Goal: Transaction & Acquisition: Purchase product/service

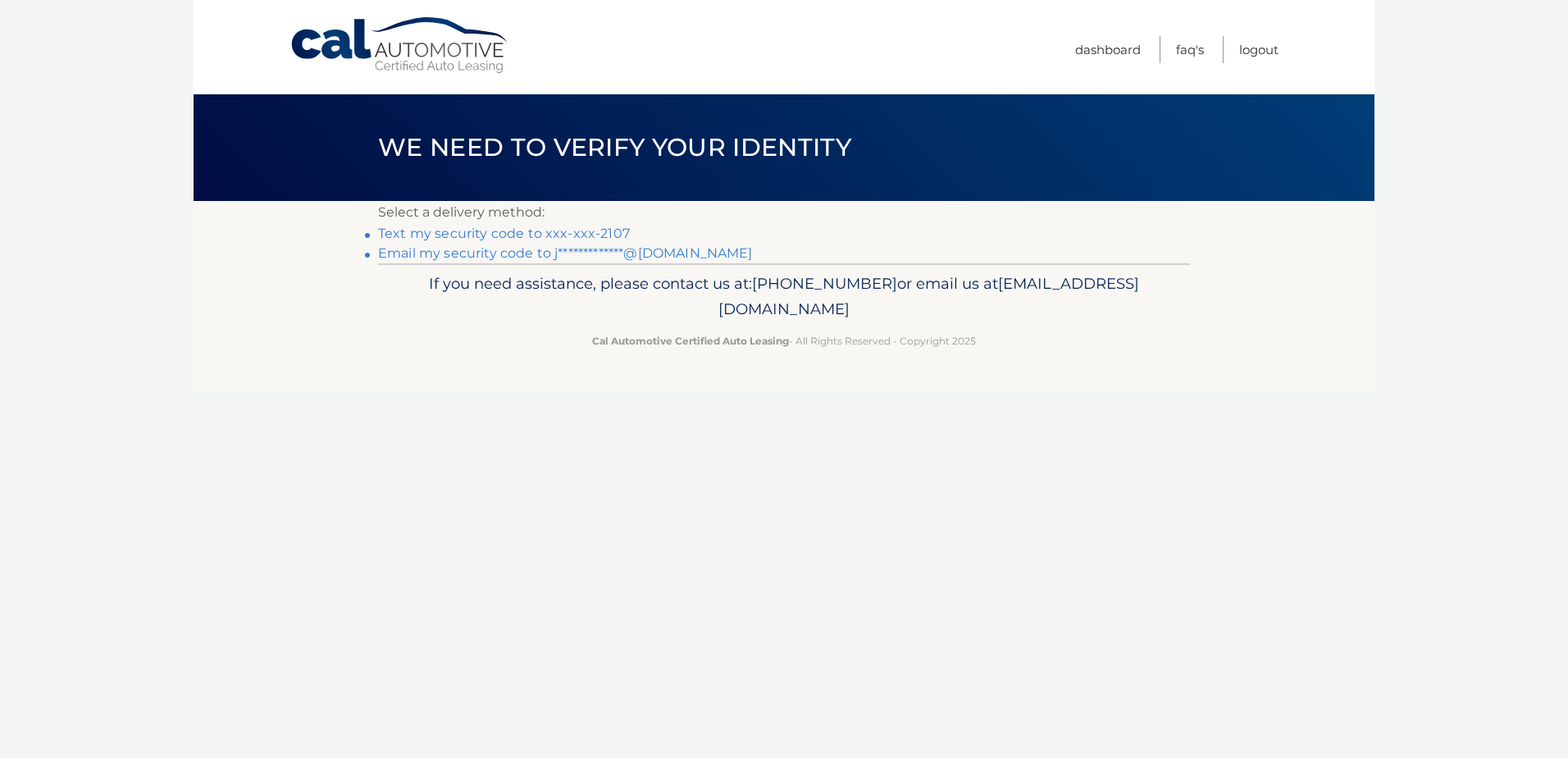
click at [579, 228] on link "Text my security code to xxx-xxx-2107" at bounding box center [504, 233] width 252 height 16
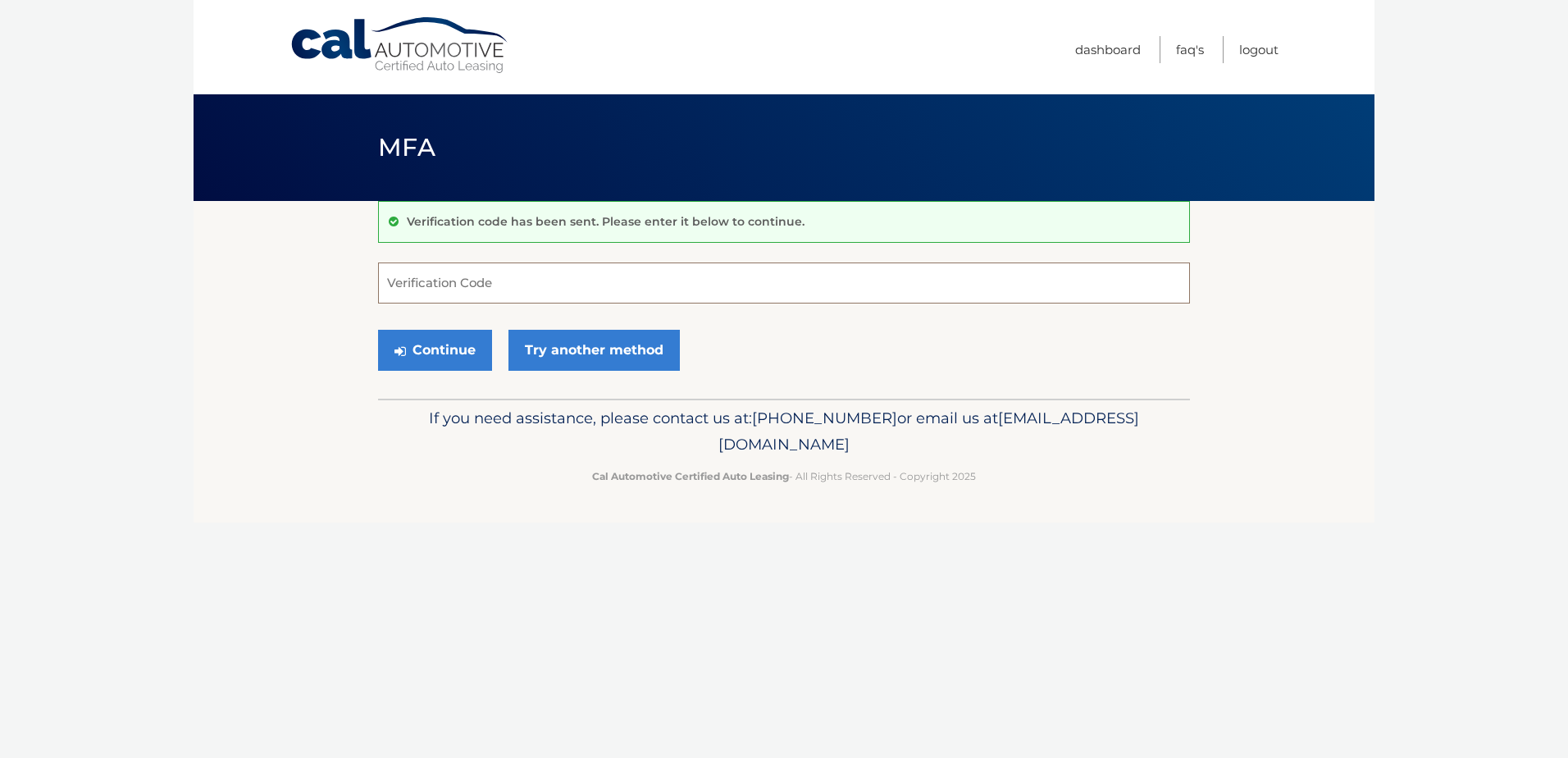
click at [499, 272] on input "Verification Code" at bounding box center [784, 282] width 812 height 41
type input "231781"
click at [440, 340] on button "Continue" at bounding box center [435, 350] width 114 height 41
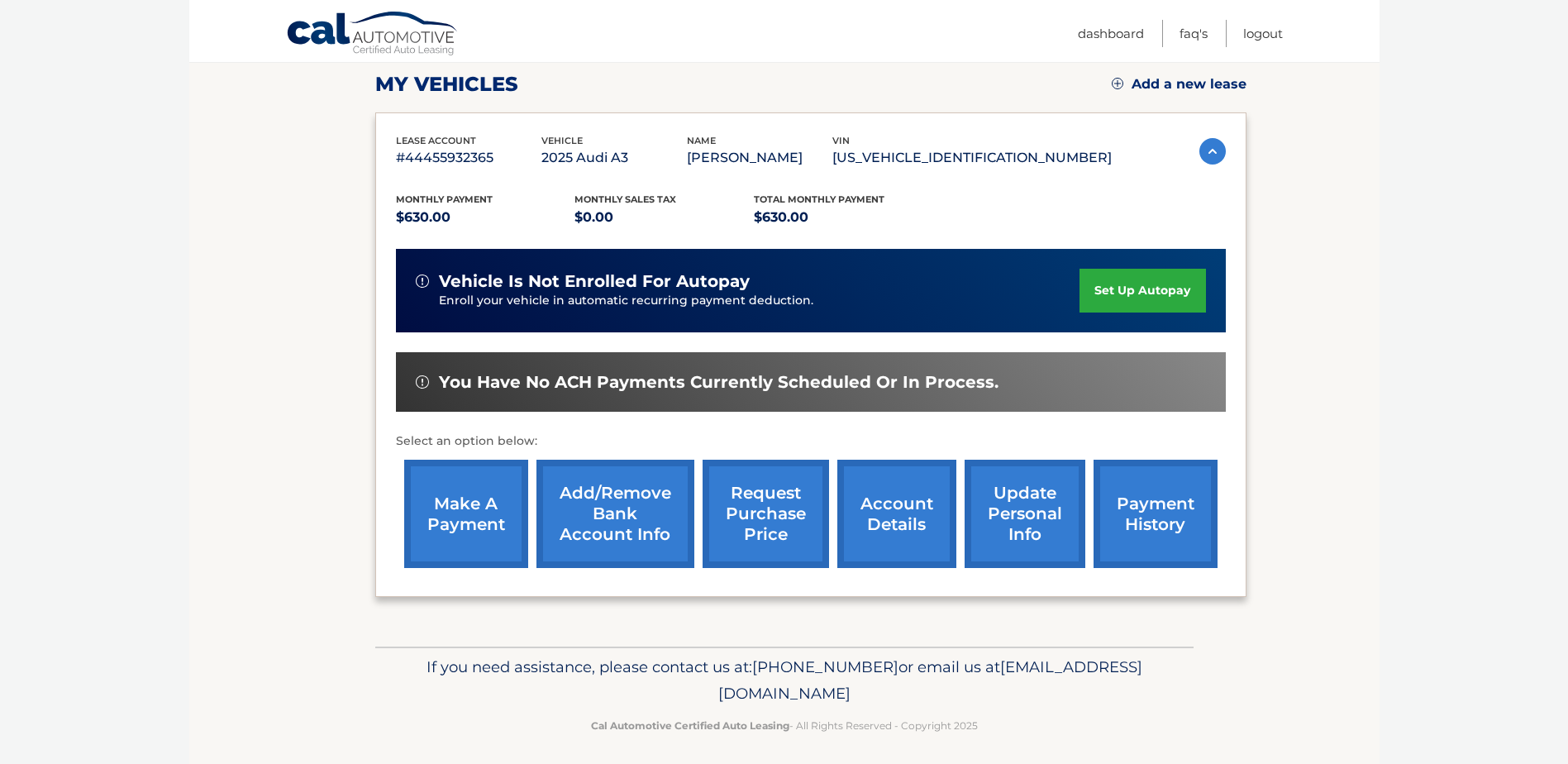
scroll to position [238, 0]
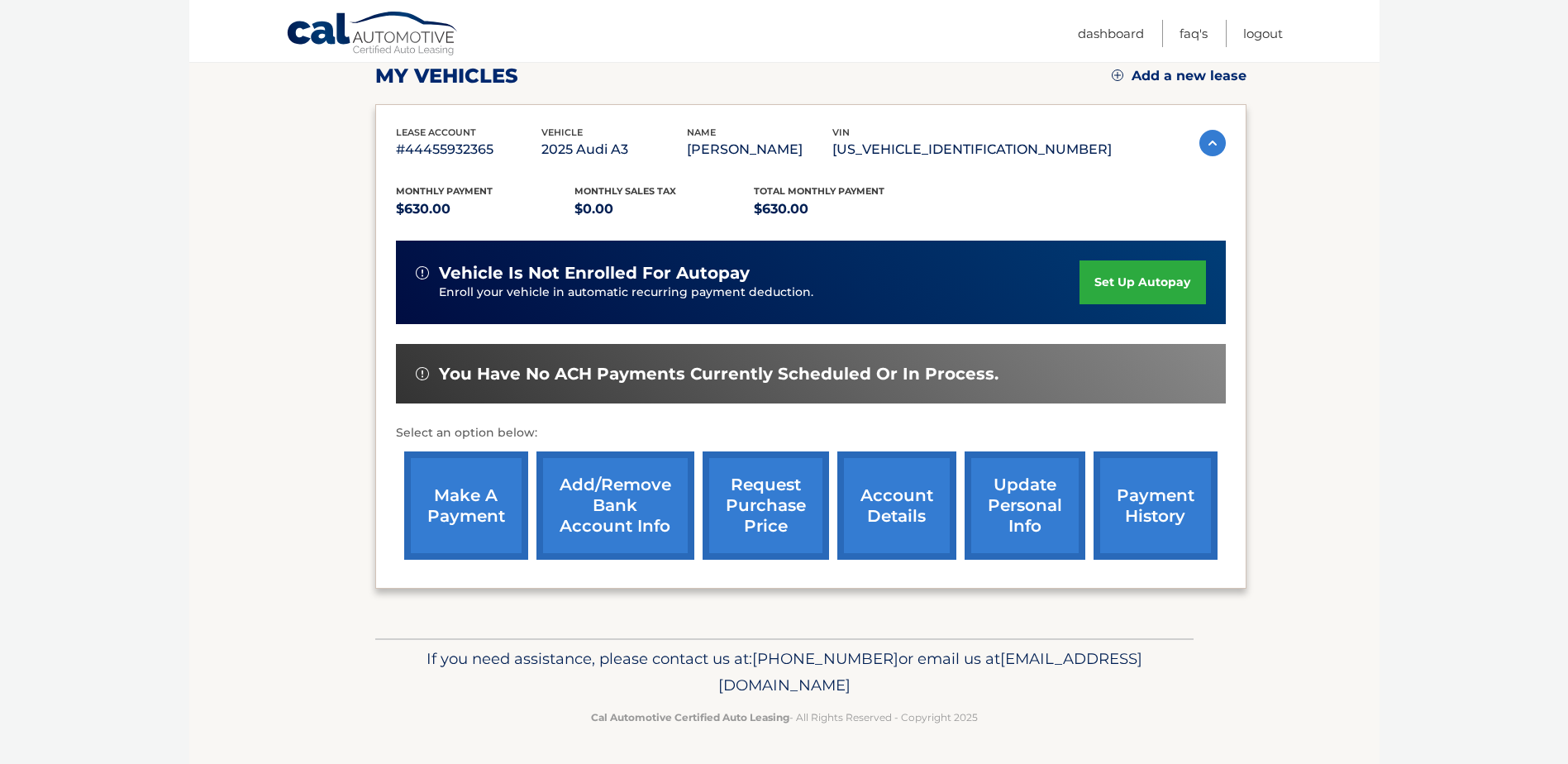
click at [463, 496] on link "make a payment" at bounding box center [466, 505] width 124 height 109
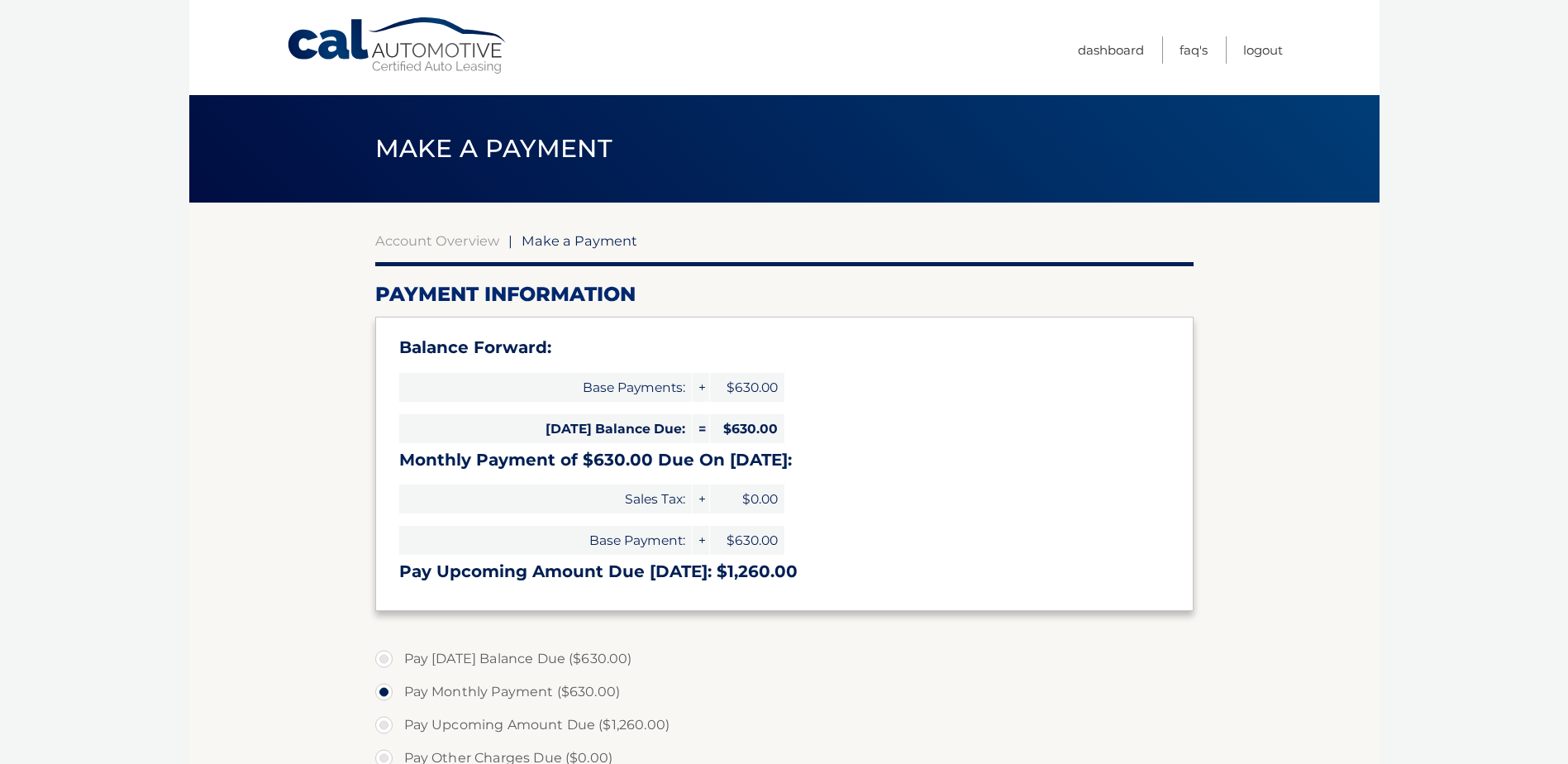
select select "N2NjYzc2Y2EtOGE4MC00Mjc2LWI4YTYtM2QyMjk3ZWIwMzI4"
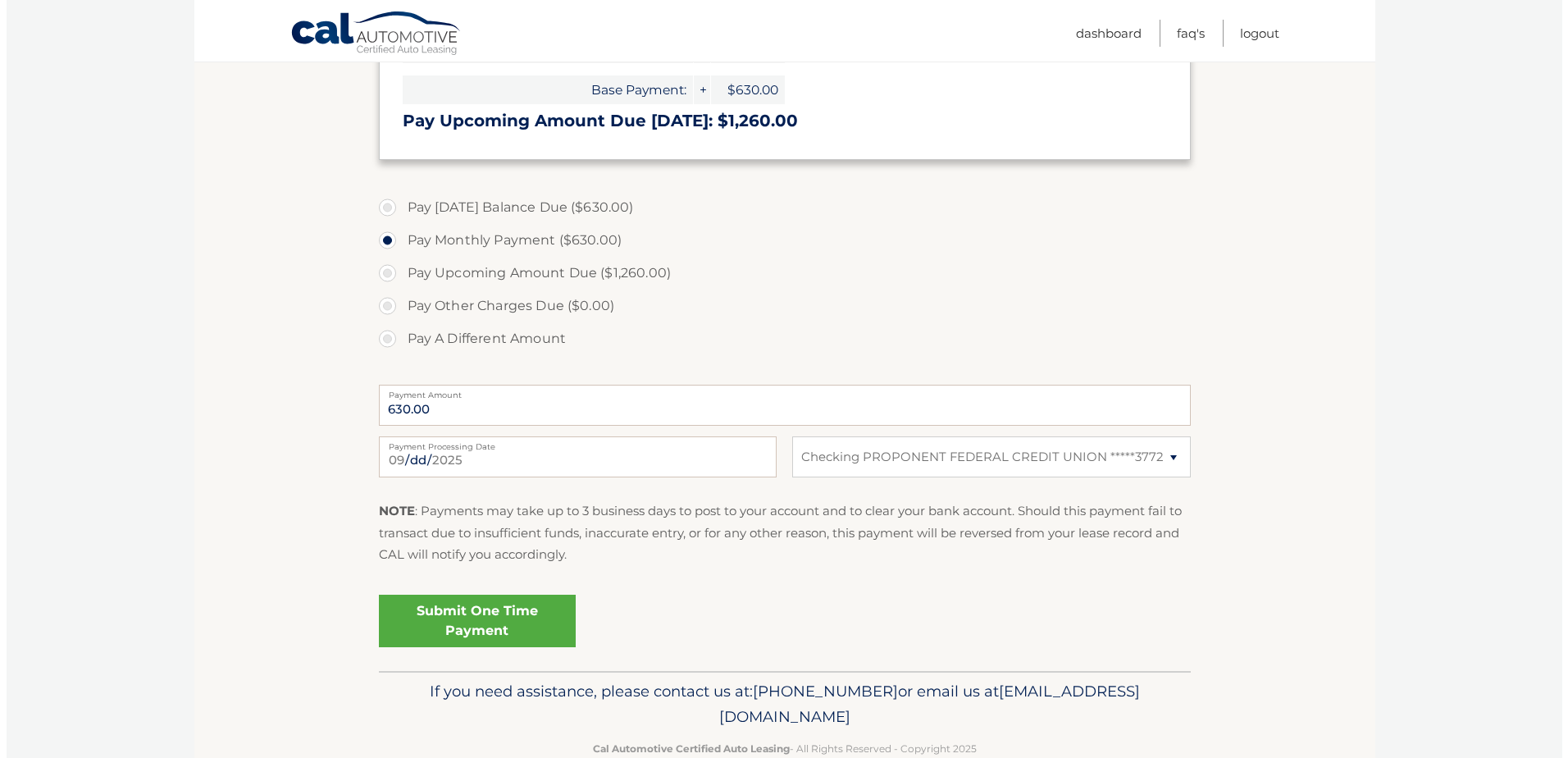
scroll to position [484, 0]
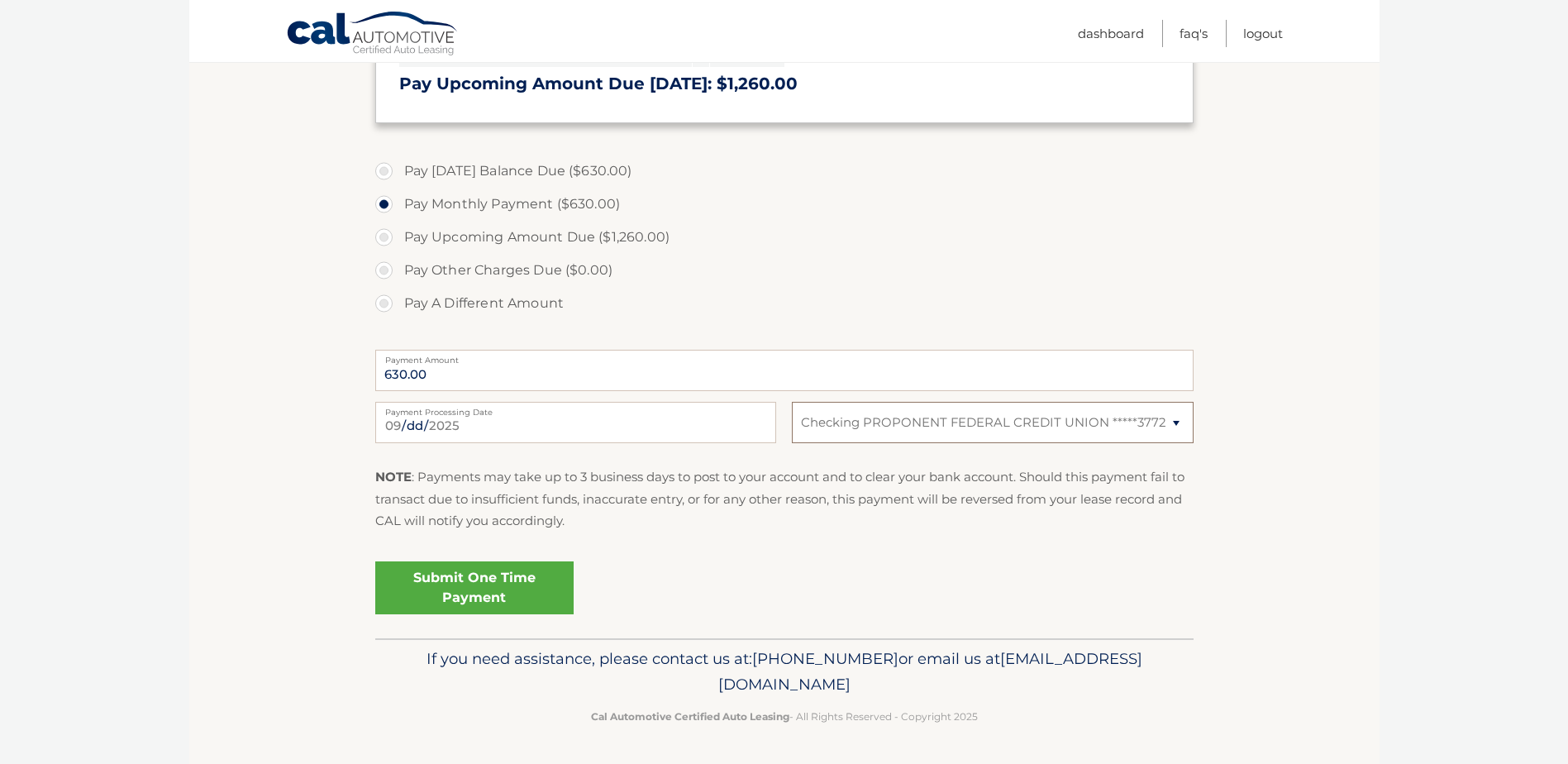
click at [1080, 423] on select "Select Bank Account Checking PROPONENT FEDERAL CREDIT UNION *****3772" at bounding box center [992, 422] width 401 height 41
click at [1326, 396] on section "Account Overview | Make a Payment Payment Information Balance Forward: Base Pay…" at bounding box center [784, 176] width 1190 height 923
click at [463, 573] on link "Submit One Time Payment" at bounding box center [474, 587] width 199 height 53
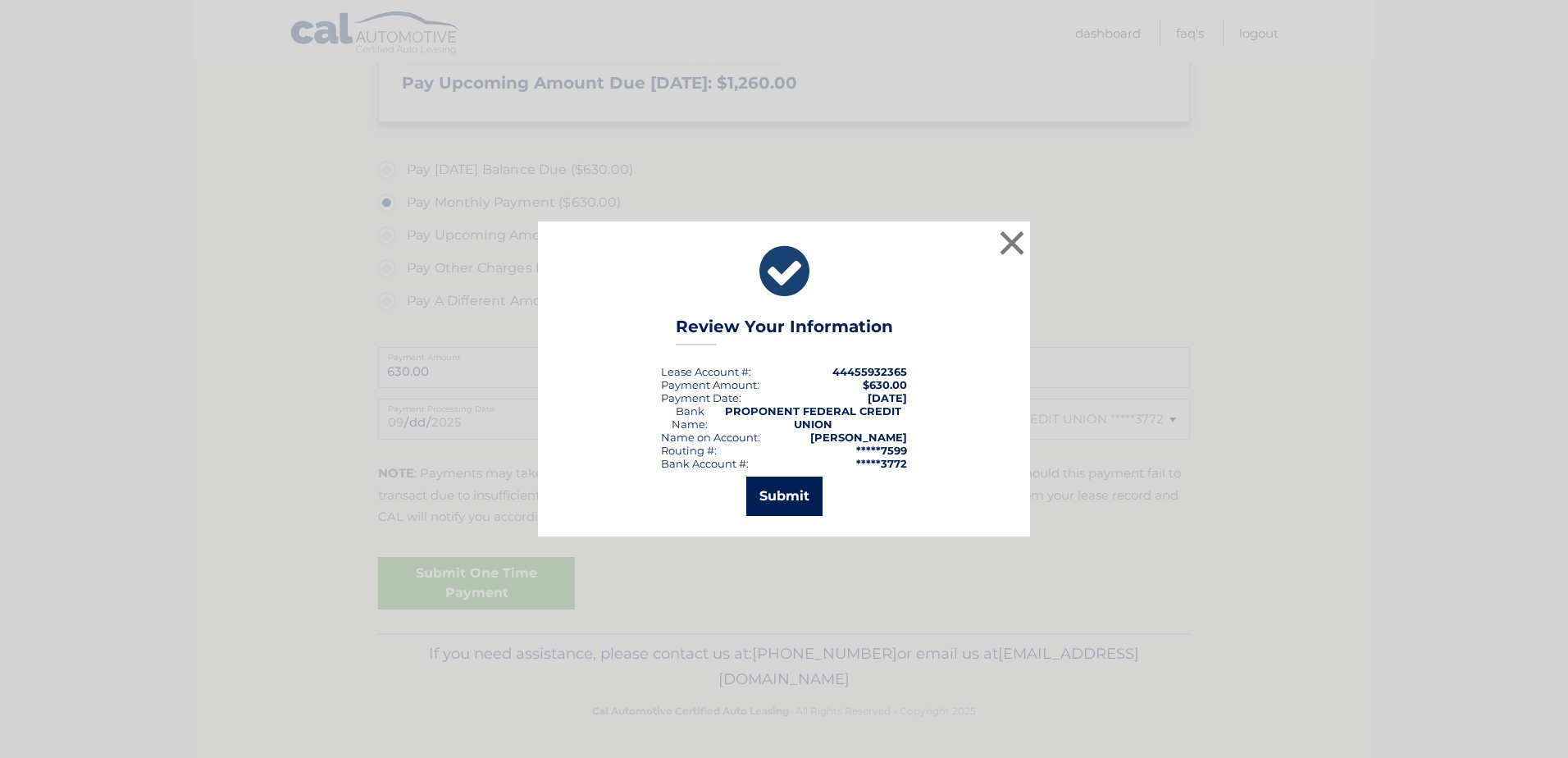
click at [790, 493] on button "Submit" at bounding box center [784, 496] width 76 height 40
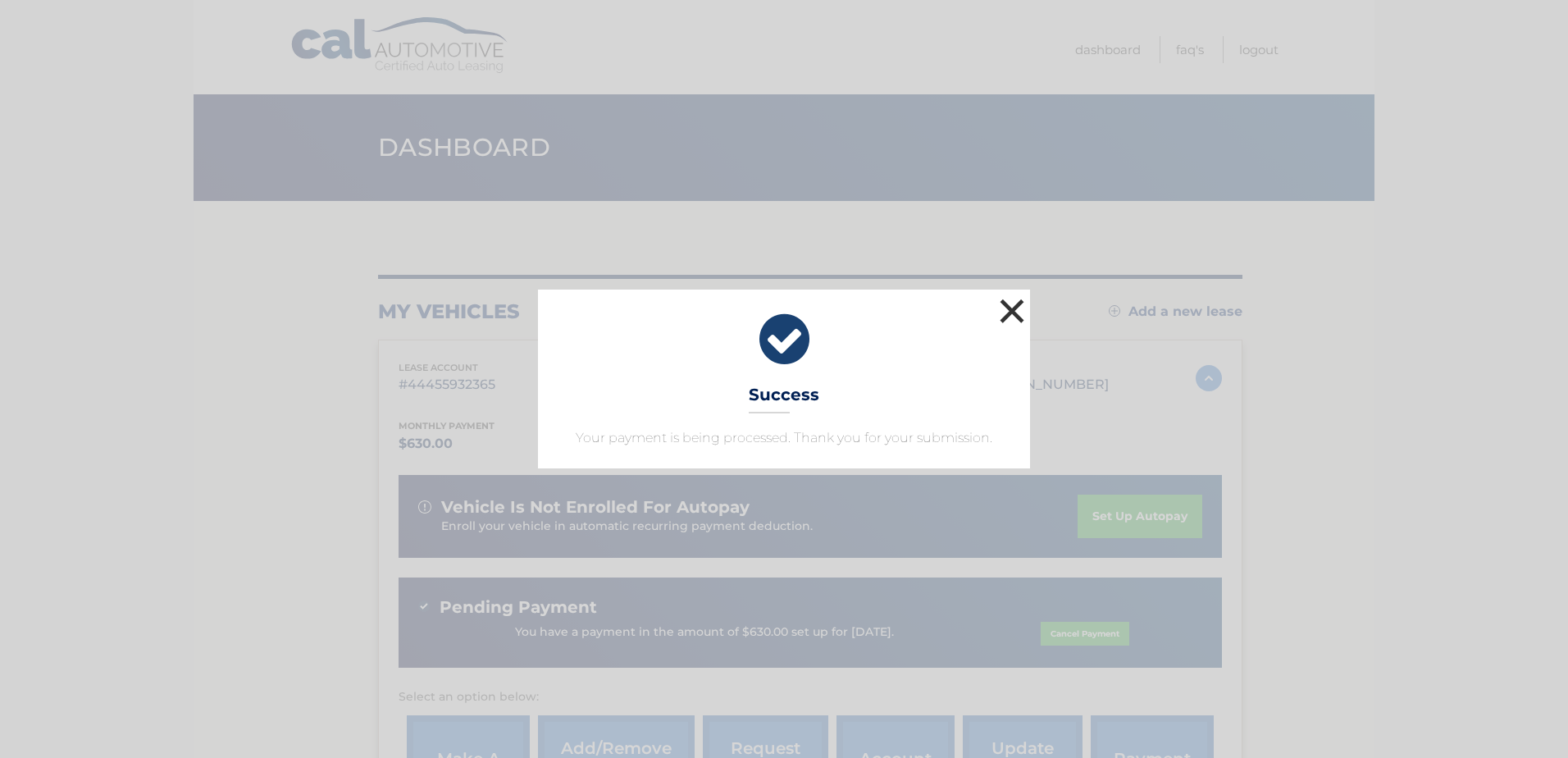
click at [1013, 307] on button "×" at bounding box center [1012, 311] width 33 height 33
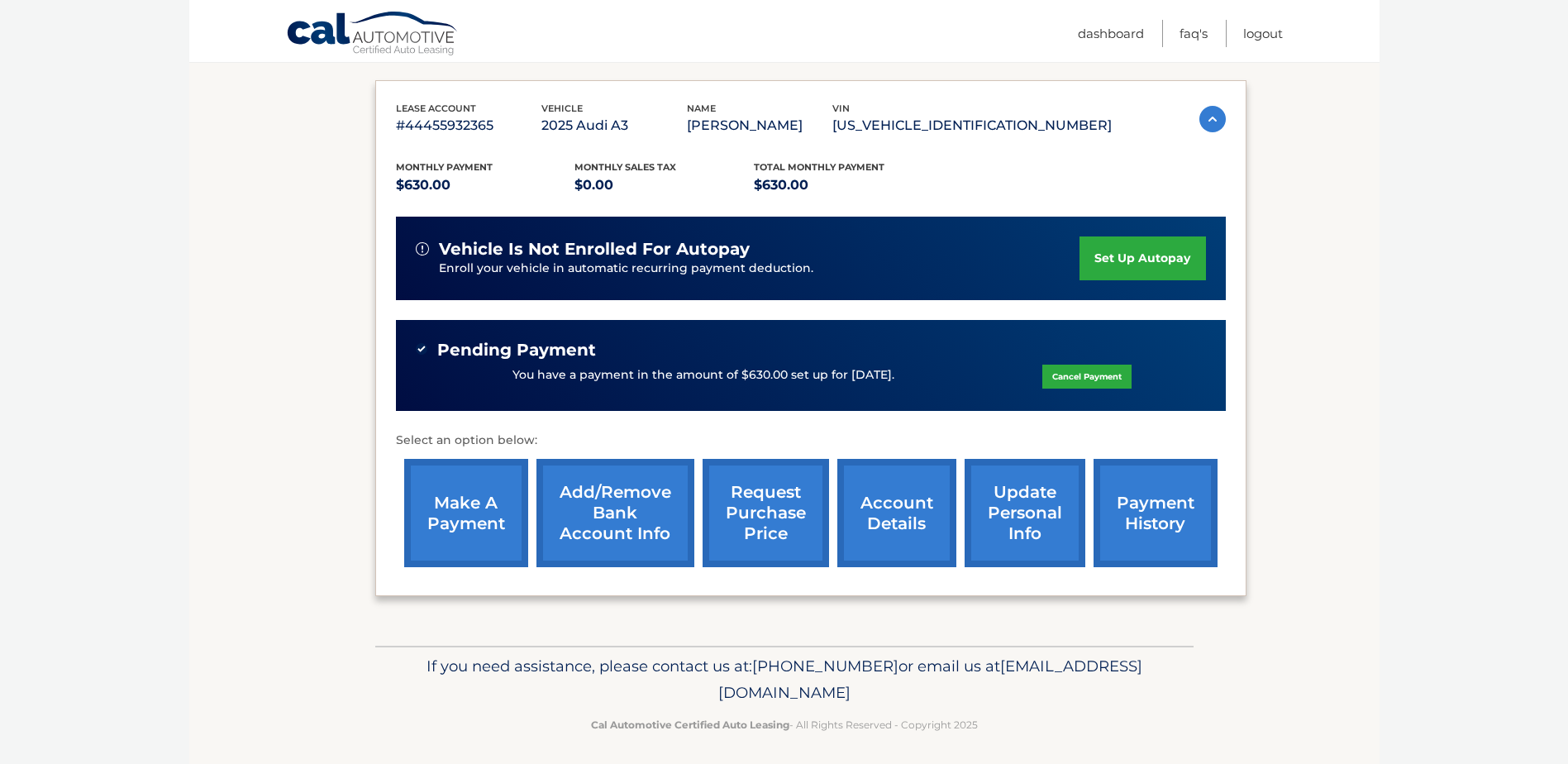
scroll to position [270, 0]
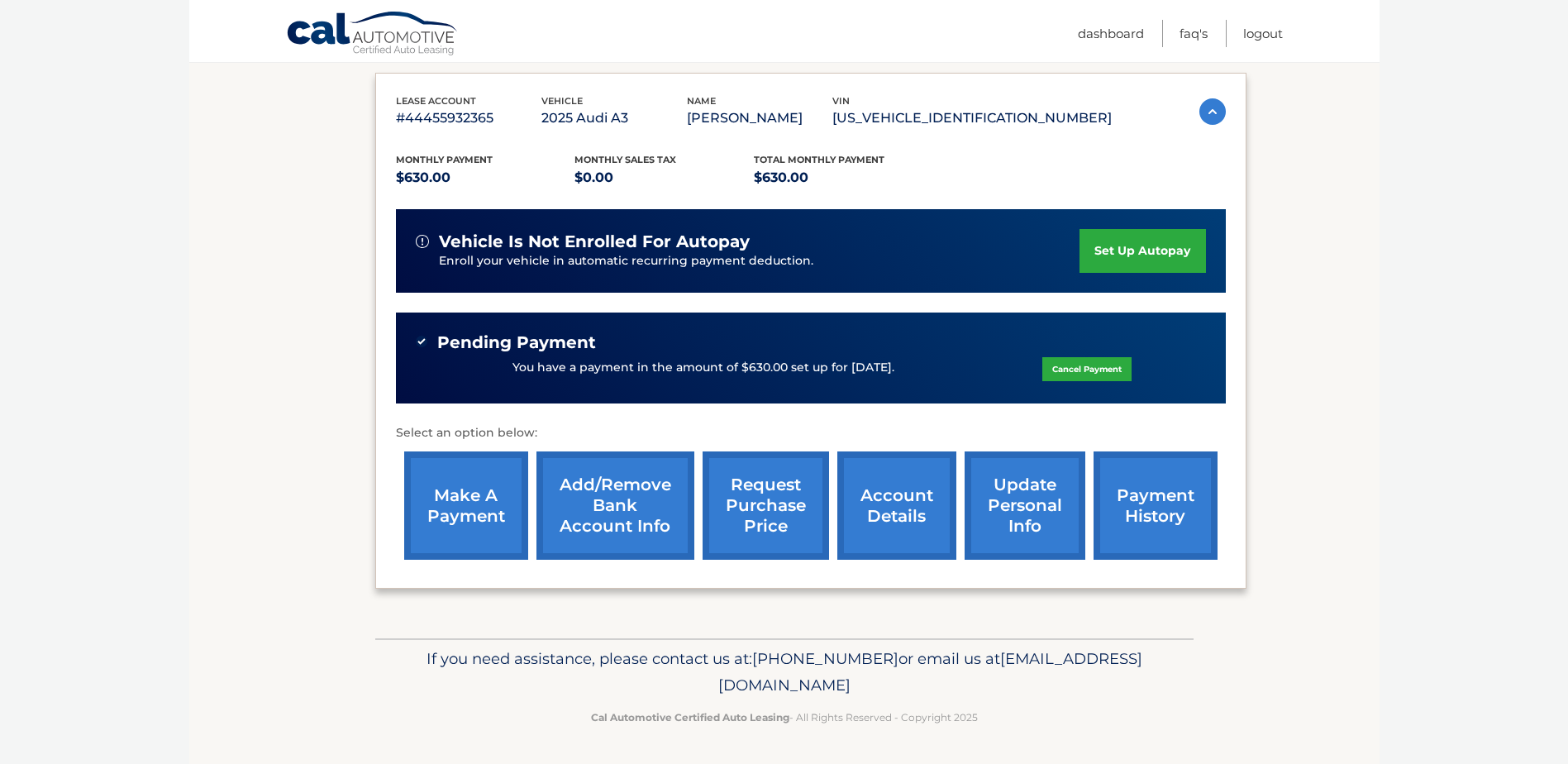
click at [1142, 503] on link "payment history" at bounding box center [1156, 505] width 124 height 109
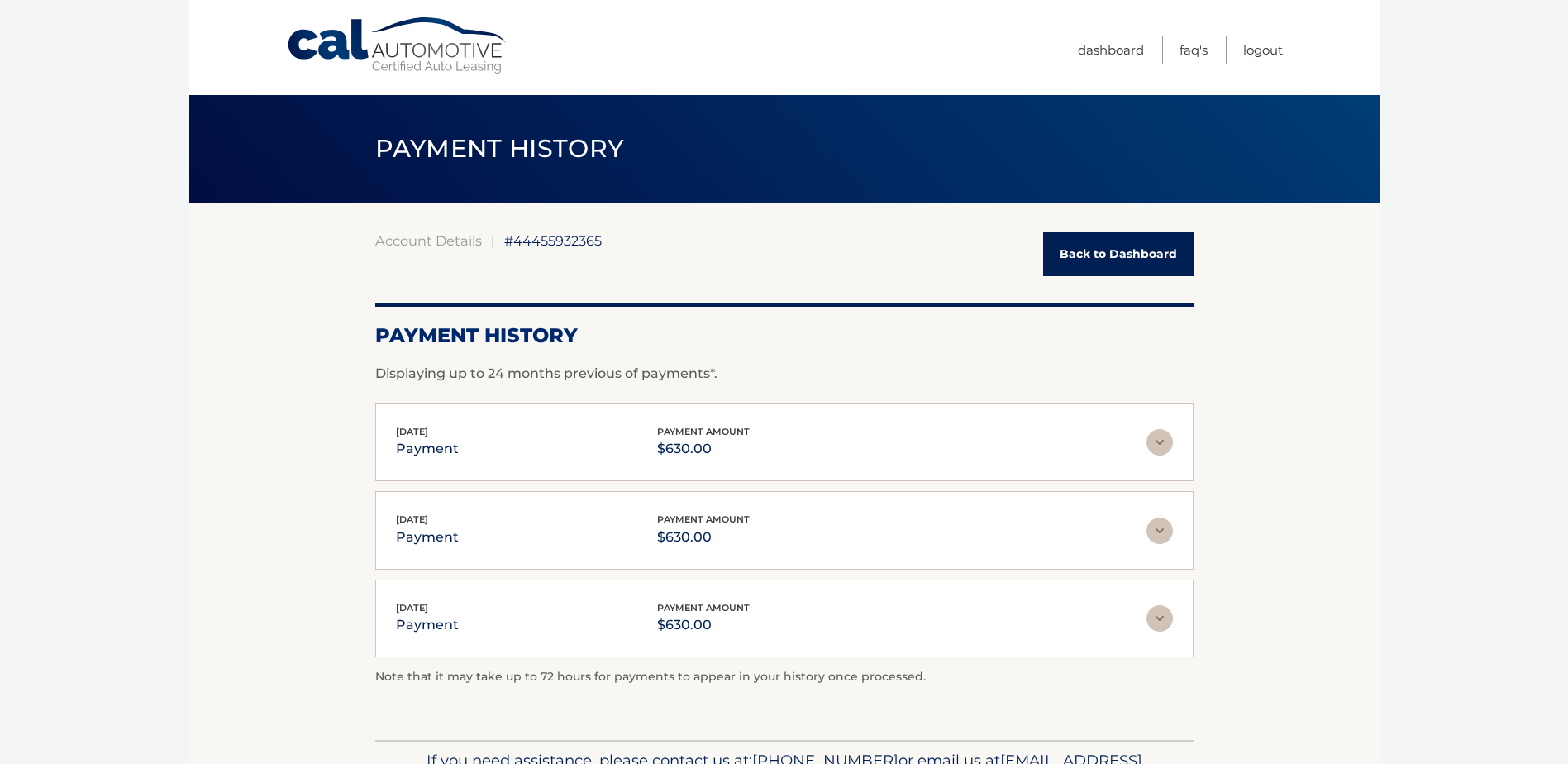
click at [1120, 271] on link "Back to Dashboard" at bounding box center [1118, 254] width 150 height 43
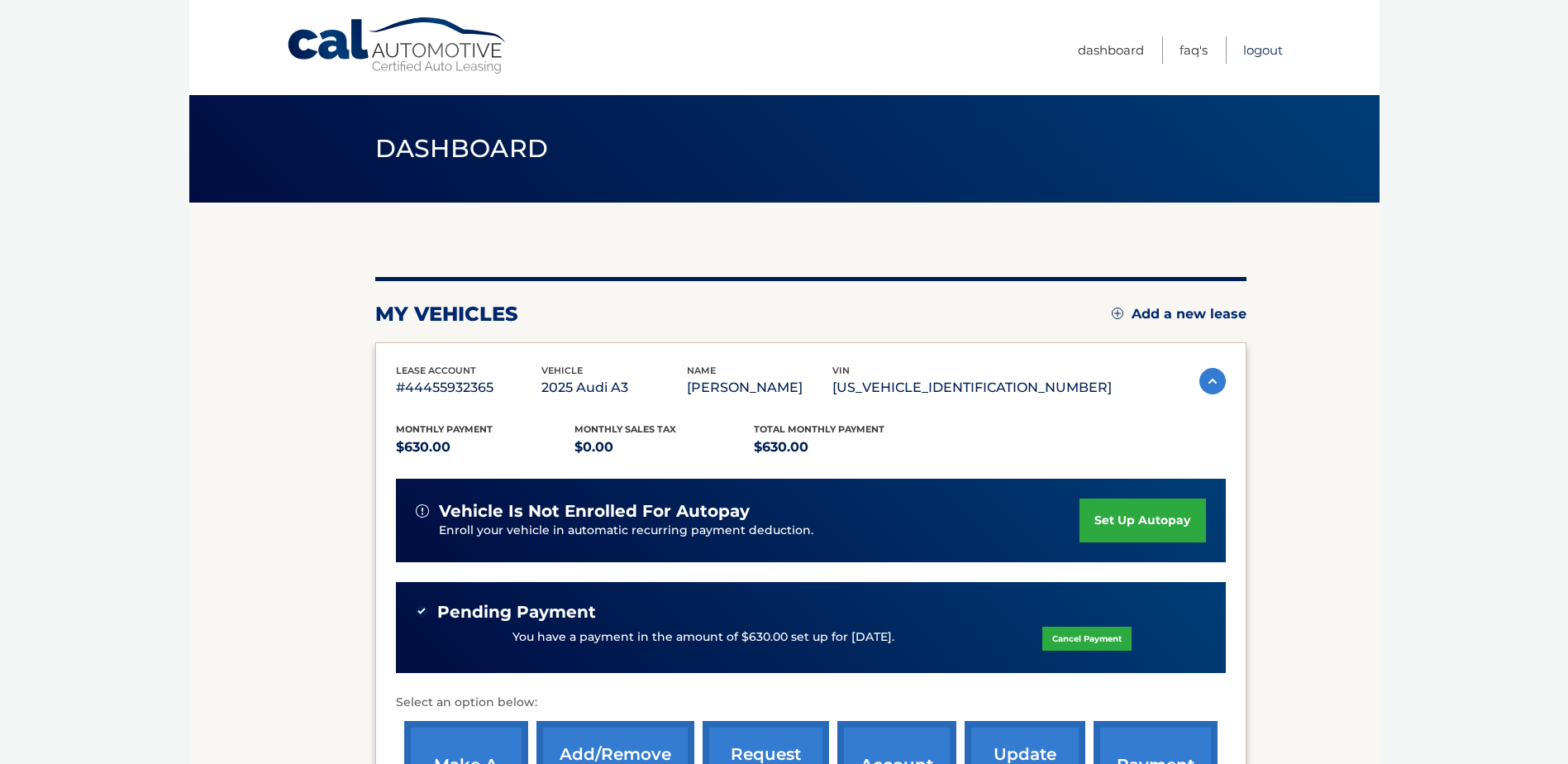
click at [1258, 57] on link "Logout" at bounding box center [1263, 50] width 40 height 28
